Goal: Transaction & Acquisition: Purchase product/service

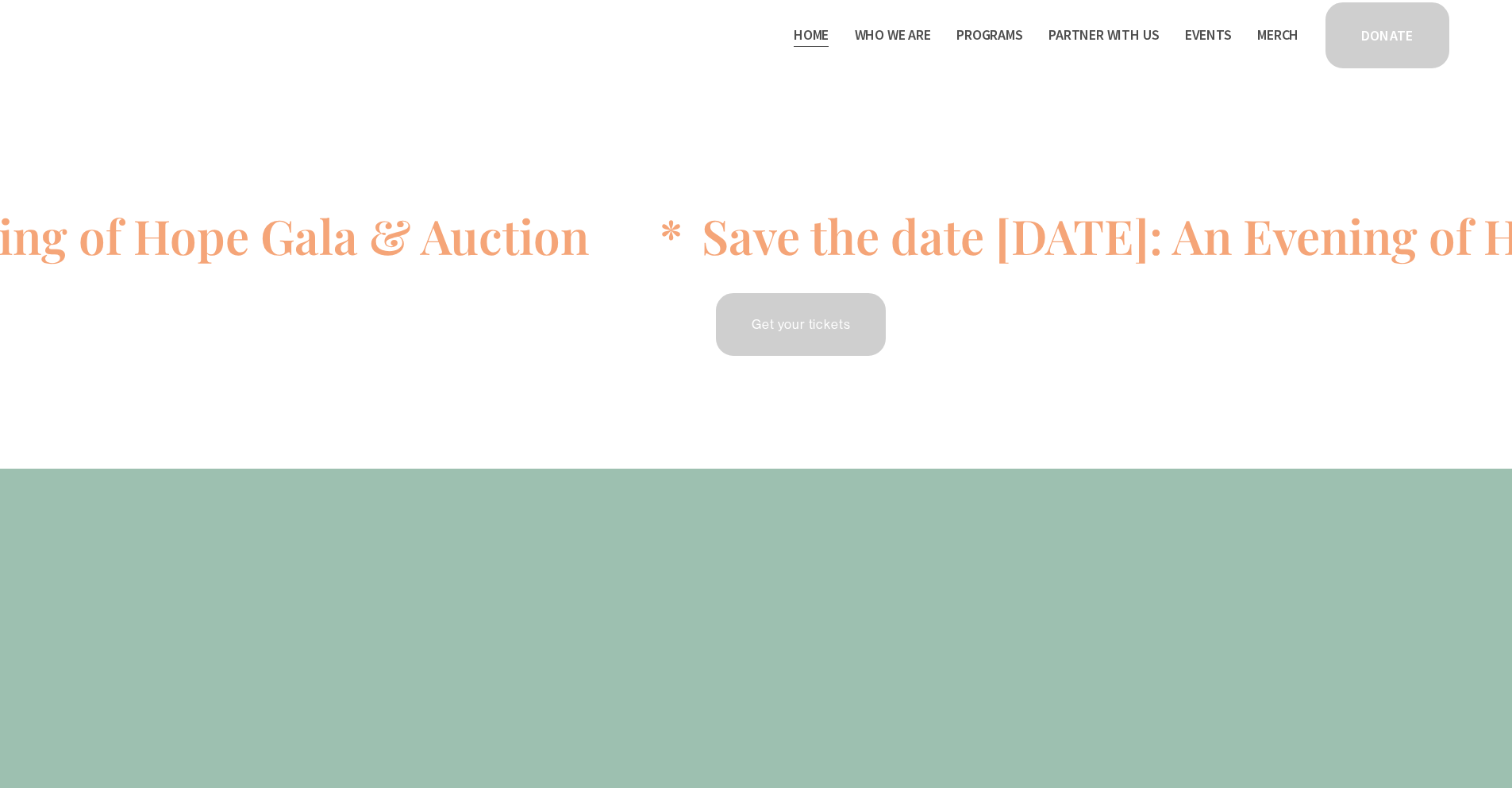
scroll to position [108, 0]
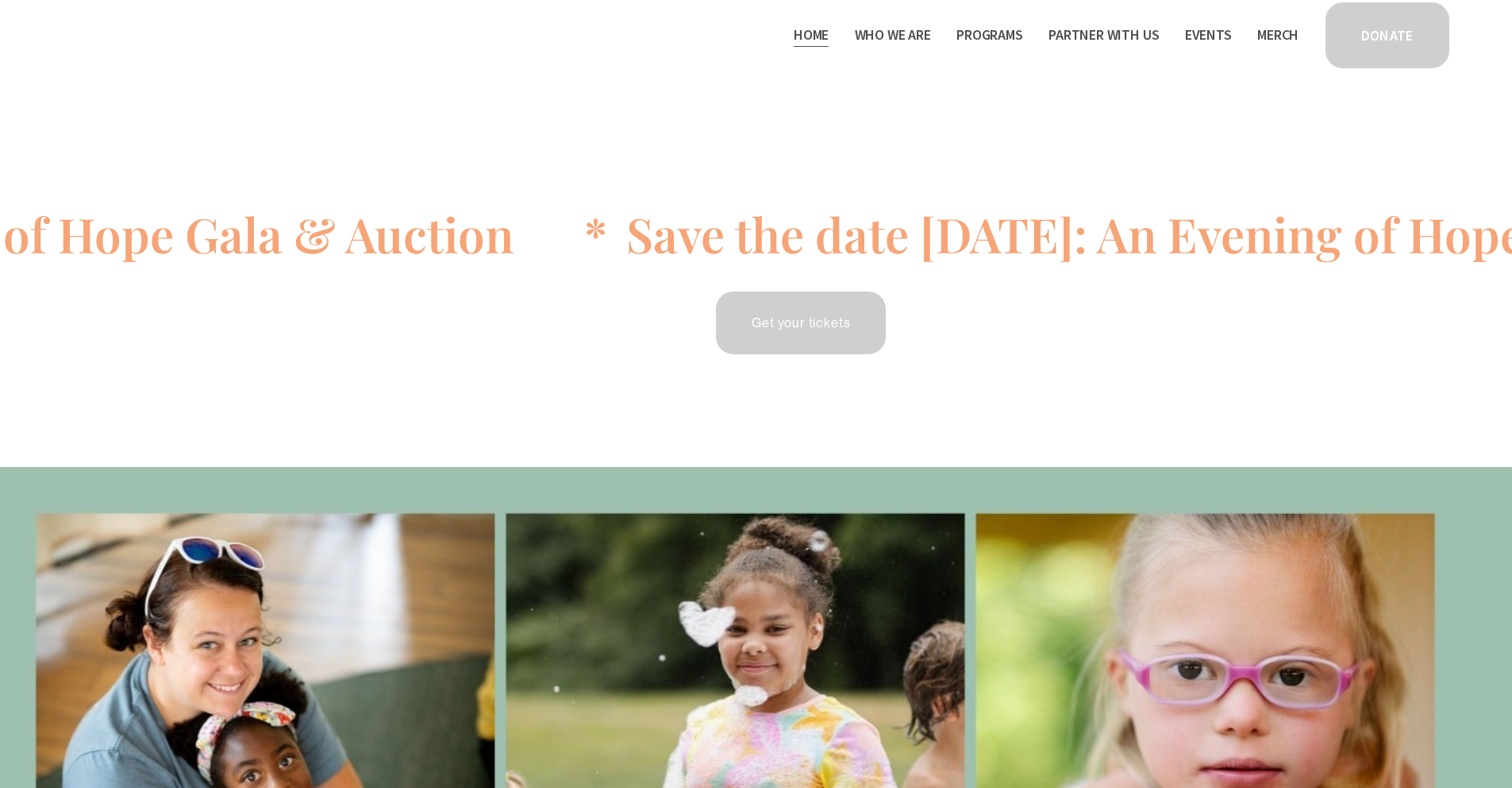
click at [816, 324] on link "Get your tickets" at bounding box center [800, 323] width 174 height 68
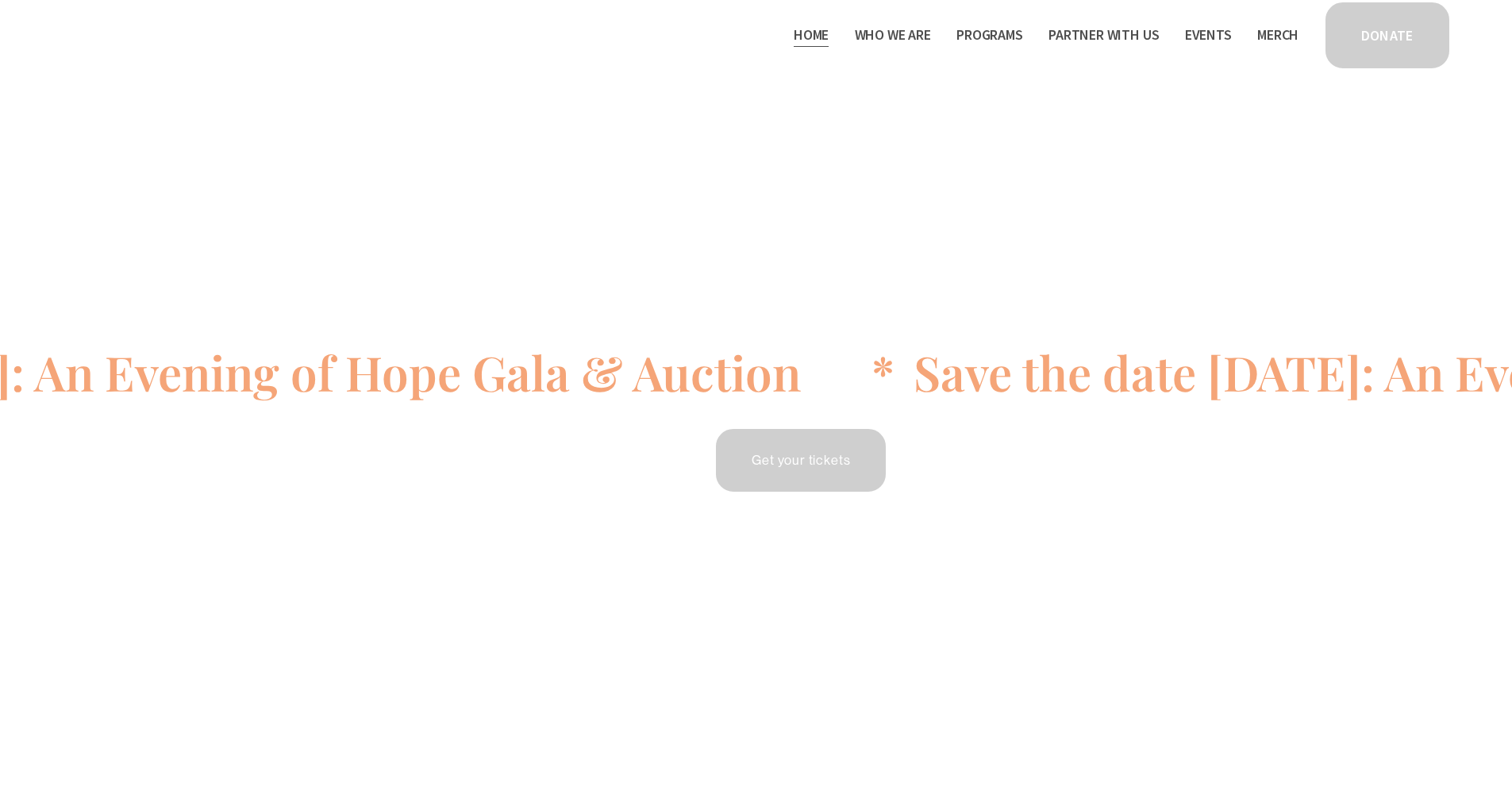
scroll to position [108, 0]
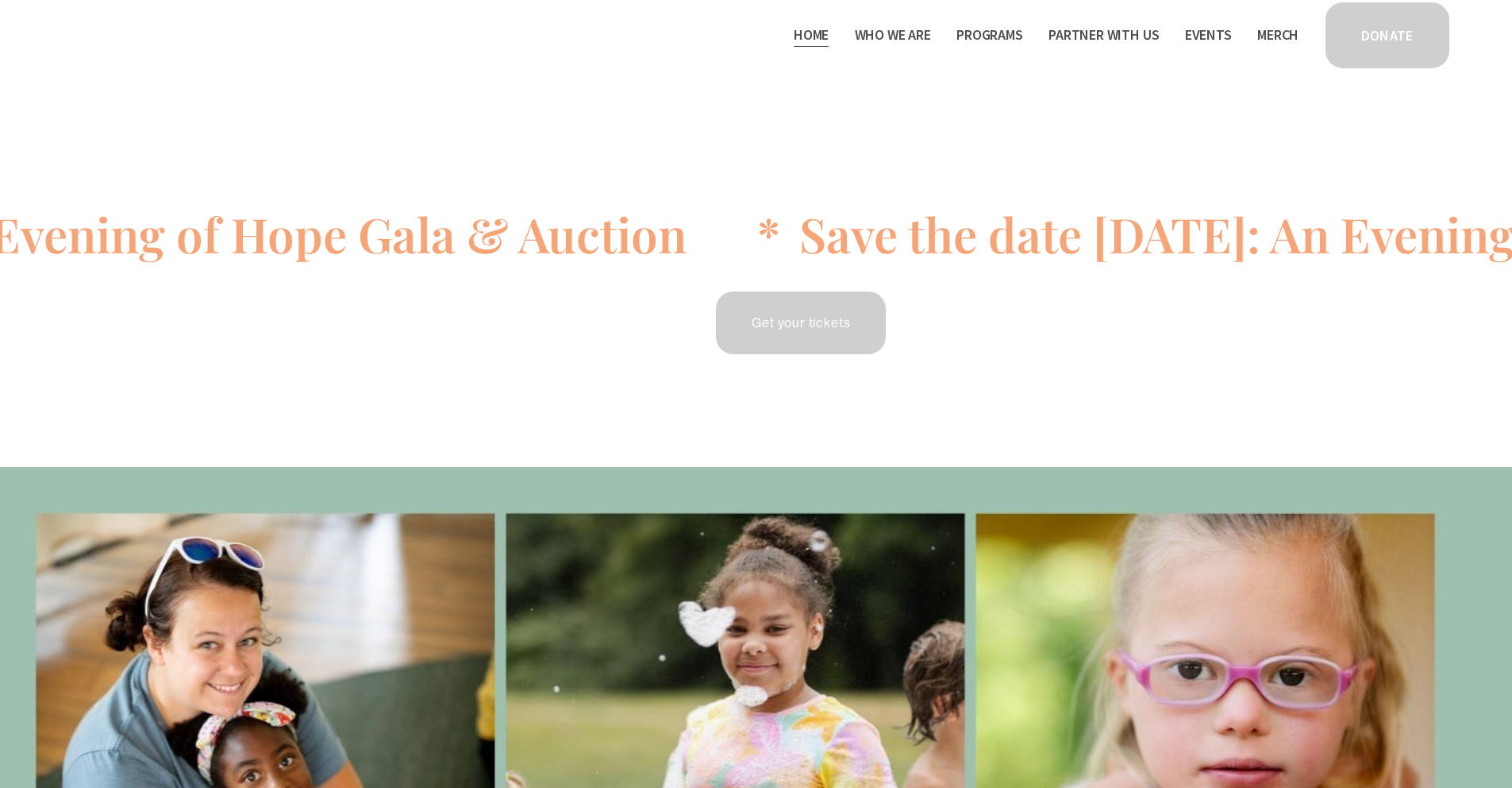
click at [1370, 53] on link "DONATE" at bounding box center [1387, 35] width 128 height 70
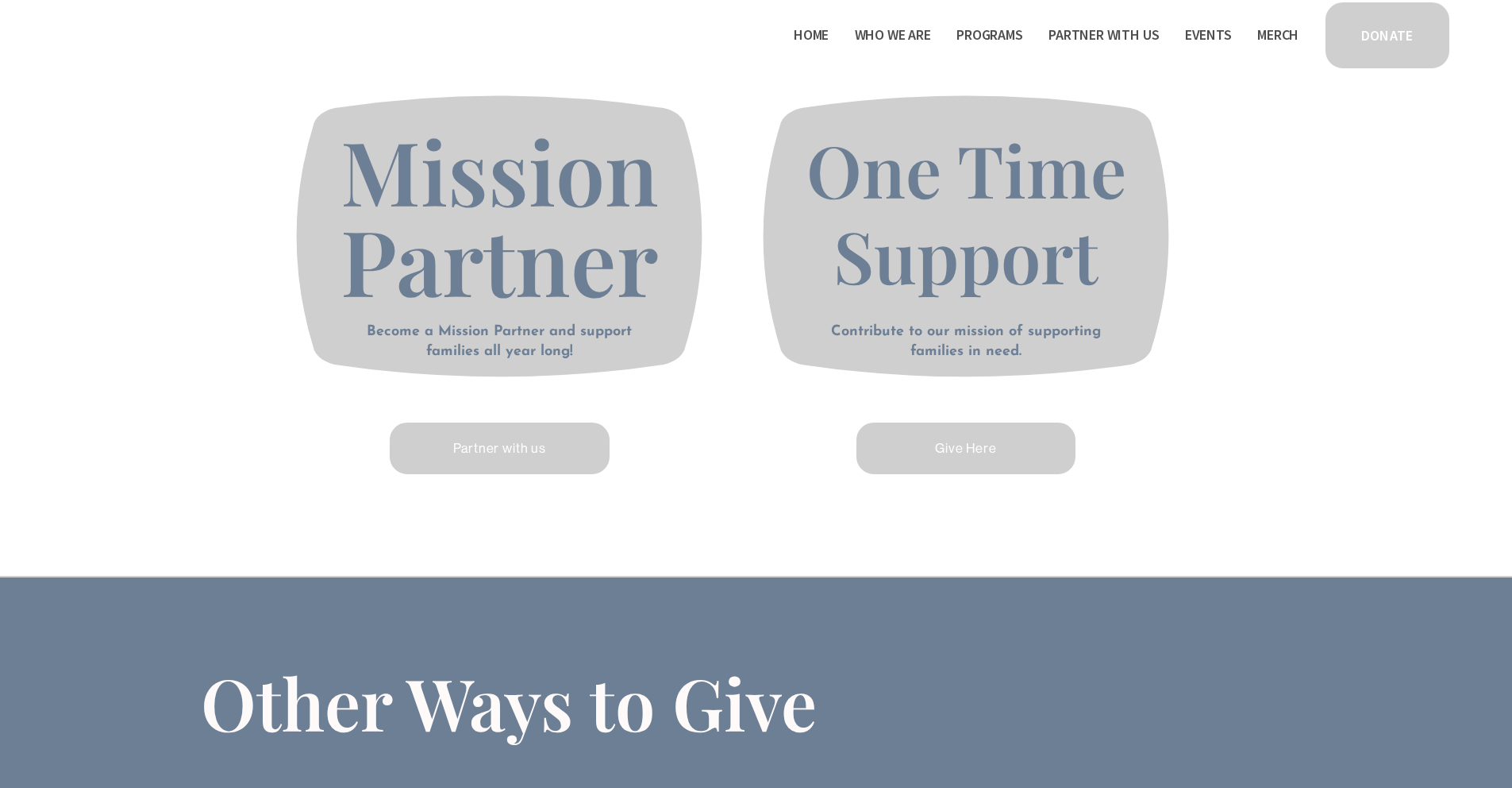
scroll to position [761, 0]
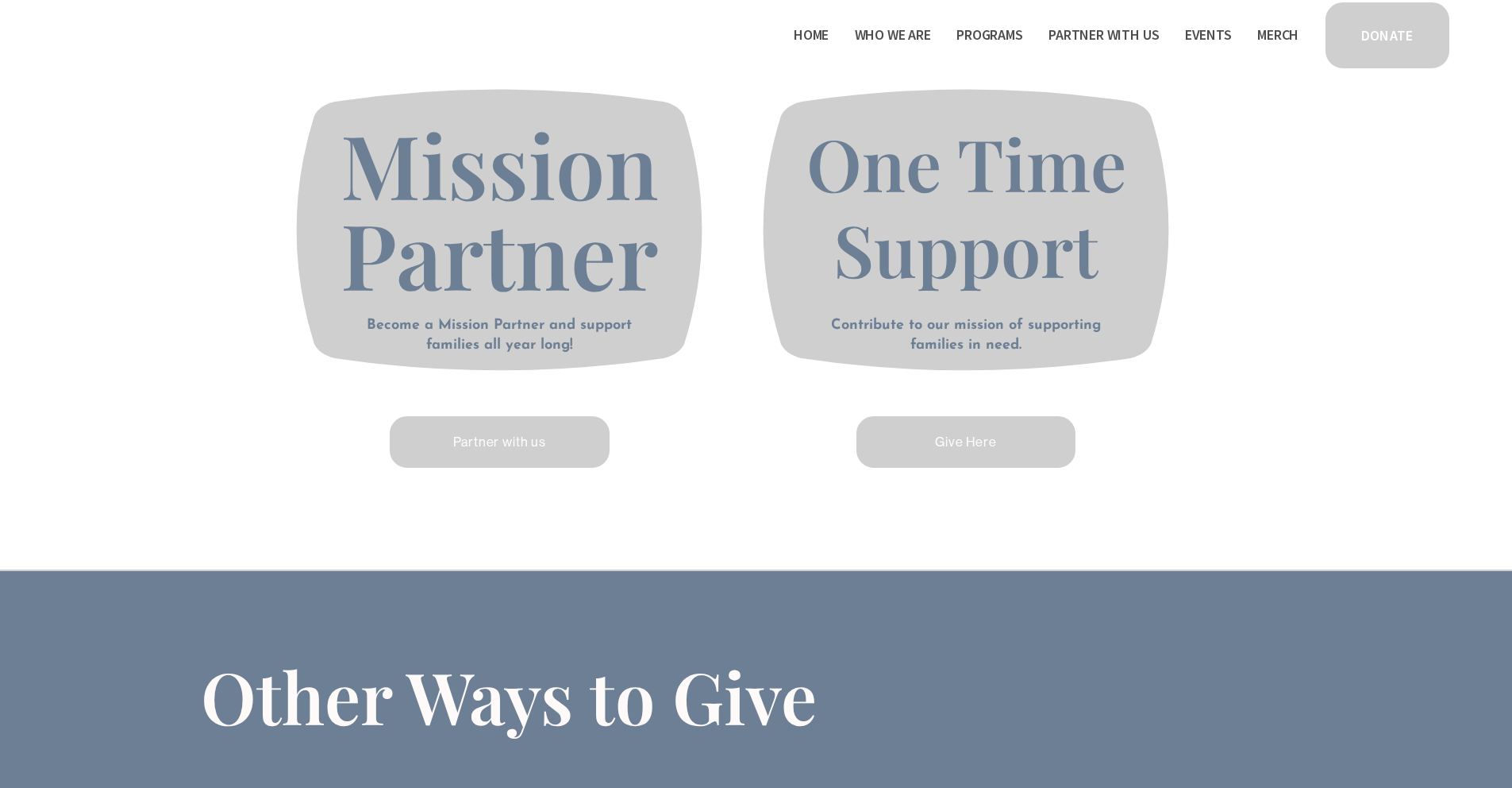
click at [919, 448] on link "Give Here" at bounding box center [966, 442] width 225 height 56
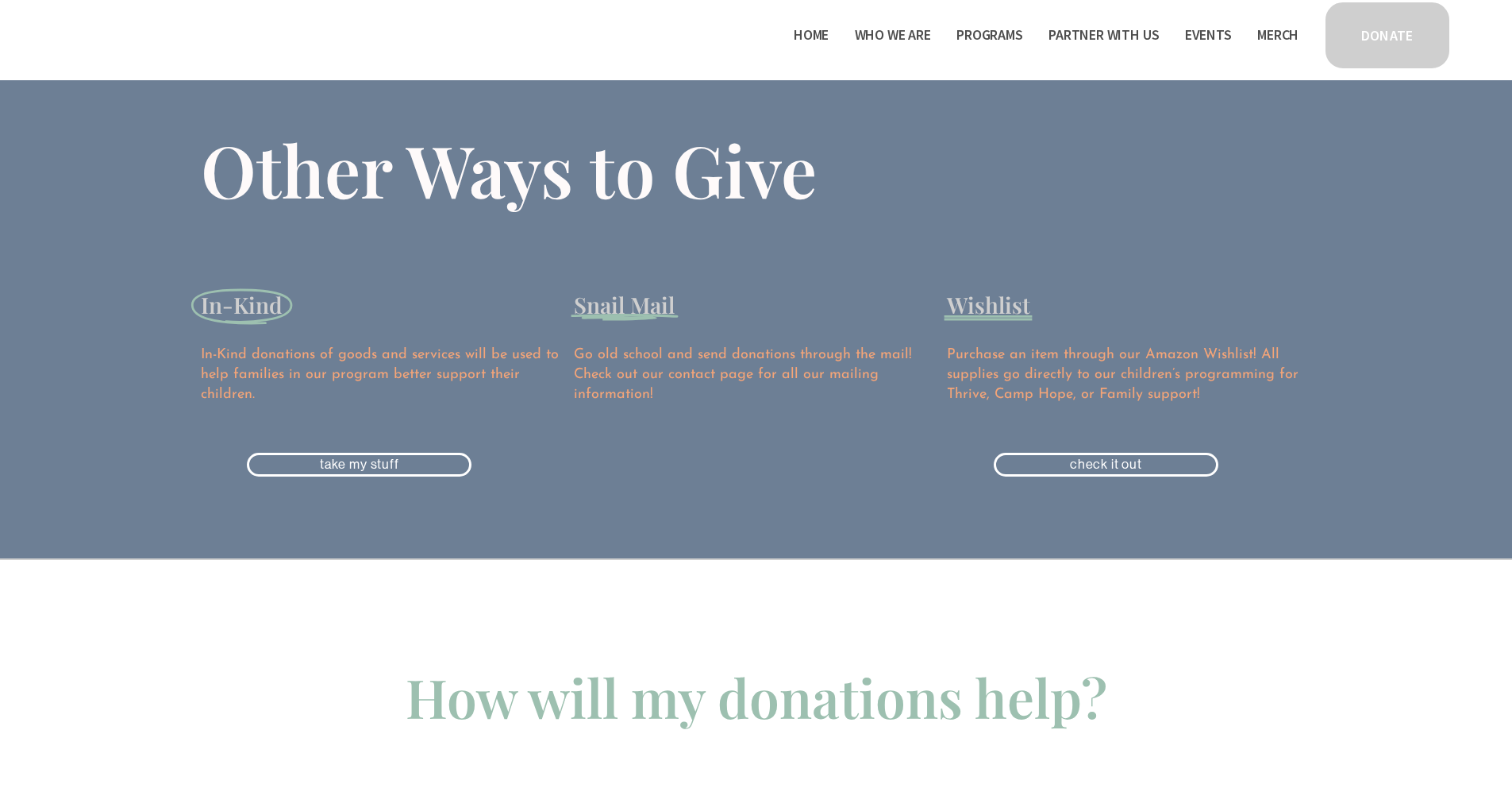
scroll to position [514, 0]
